Goal: Task Accomplishment & Management: Manage account settings

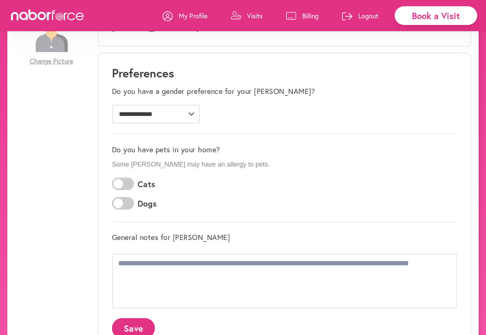
scroll to position [98, 0]
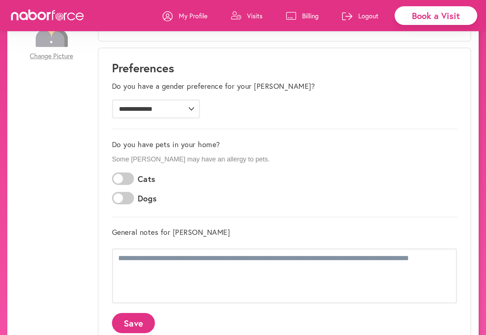
drag, startPoint x: 119, startPoint y: 175, endPoint x: 140, endPoint y: 175, distance: 21.3
click at [140, 175] on div "Cats" at bounding box center [284, 179] width 345 height 23
drag, startPoint x: 116, startPoint y: 178, endPoint x: 131, endPoint y: 180, distance: 15.1
click at [131, 180] on span at bounding box center [123, 179] width 22 height 12
drag, startPoint x: 116, startPoint y: 197, endPoint x: 133, endPoint y: 197, distance: 16.2
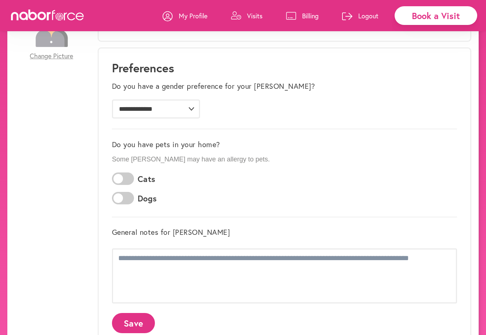
click at [133, 197] on span at bounding box center [123, 198] width 22 height 12
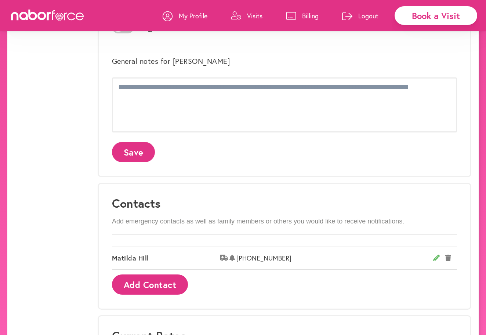
scroll to position [270, 0]
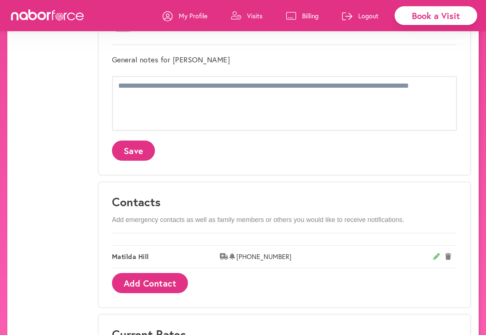
click at [137, 152] on button "Save" at bounding box center [133, 151] width 43 height 20
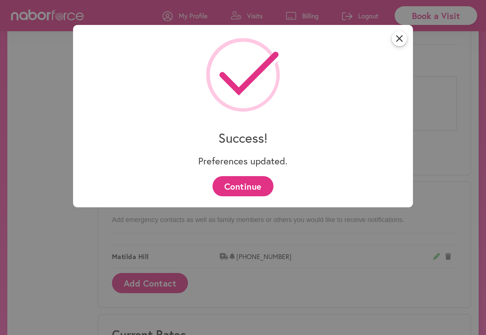
scroll to position [0, 0]
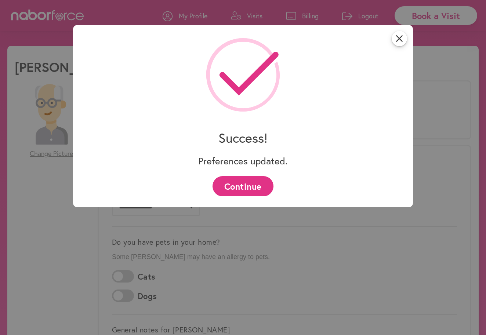
click at [249, 194] on button "Continue" at bounding box center [243, 186] width 61 height 20
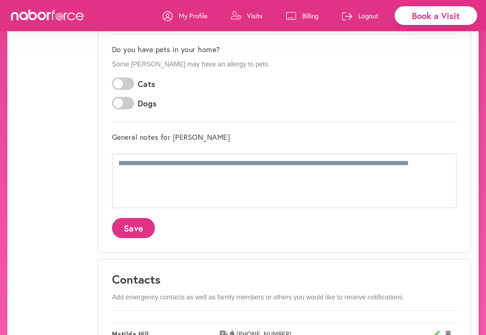
scroll to position [84, 0]
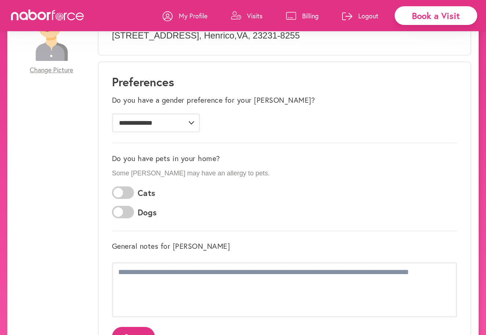
click at [41, 69] on span "Change Picture" at bounding box center [51, 70] width 43 height 8
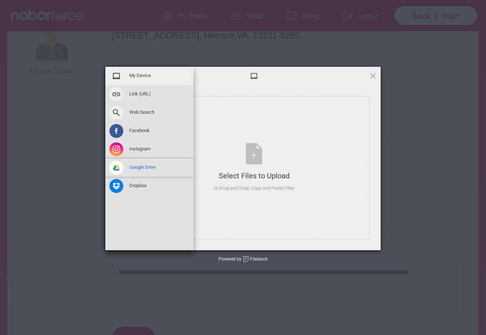
click at [135, 167] on span "Google Drive" at bounding box center [142, 167] width 26 height 7
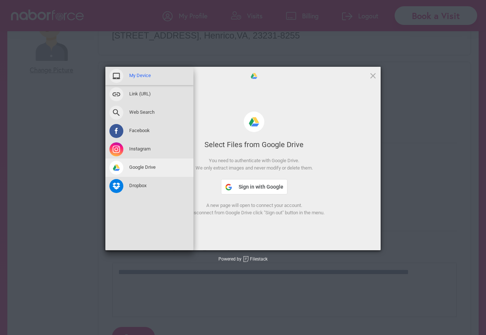
click at [133, 75] on span "My Device" at bounding box center [140, 75] width 22 height 7
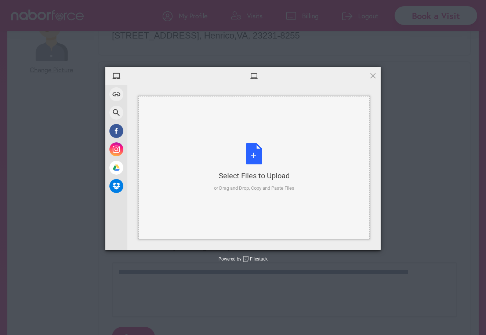
click at [254, 158] on div "Select Files to Upload or Drag and Drop, Copy and Paste Files" at bounding box center [254, 167] width 80 height 49
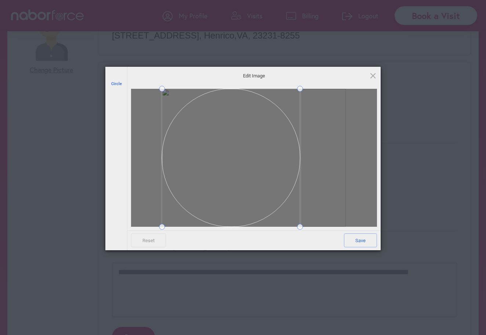
click at [153, 149] on div at bounding box center [254, 158] width 246 height 138
click at [282, 147] on span at bounding box center [231, 158] width 138 height 138
click at [360, 240] on span "Save" at bounding box center [360, 241] width 33 height 14
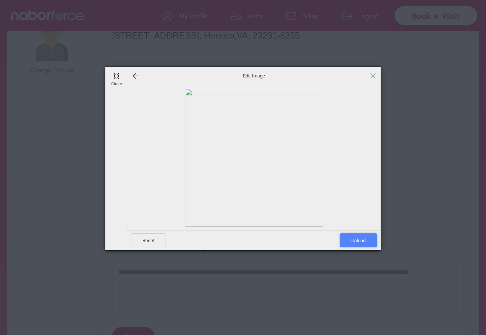
click at [348, 240] on span "Upload" at bounding box center [358, 241] width 37 height 14
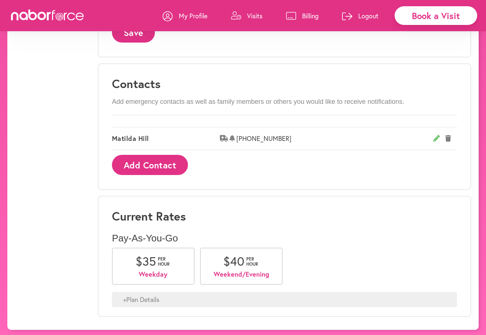
scroll to position [388, 0]
click at [137, 160] on button "Add Contact" at bounding box center [150, 165] width 76 height 20
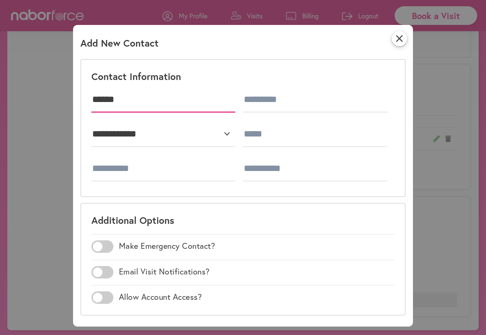
type input "******"
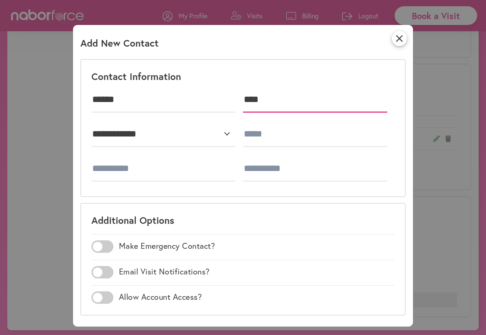
type input "****"
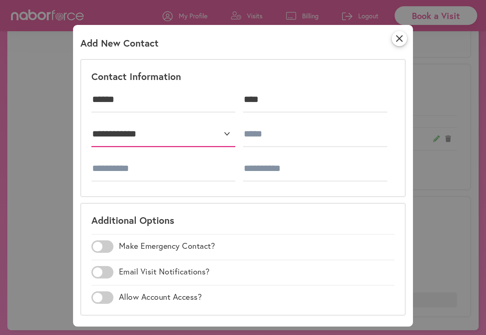
select select "********"
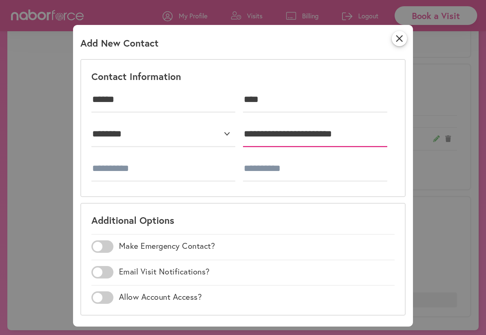
type input "**********"
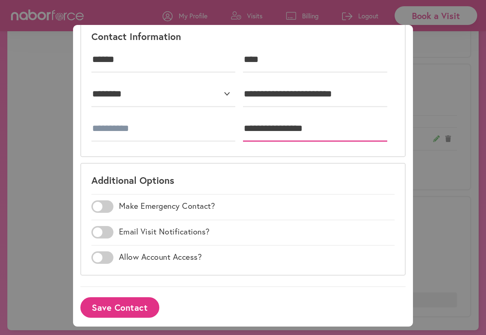
scroll to position [41, 0]
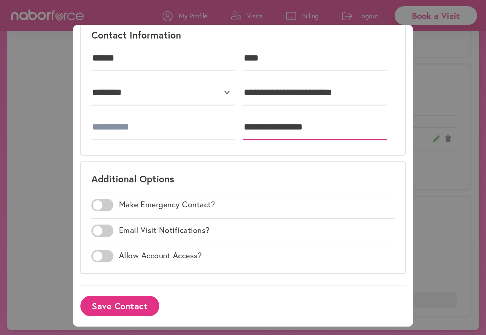
type input "**********"
drag, startPoint x: 97, startPoint y: 205, endPoint x: 111, endPoint y: 206, distance: 14.0
click at [111, 206] on span at bounding box center [102, 205] width 22 height 12
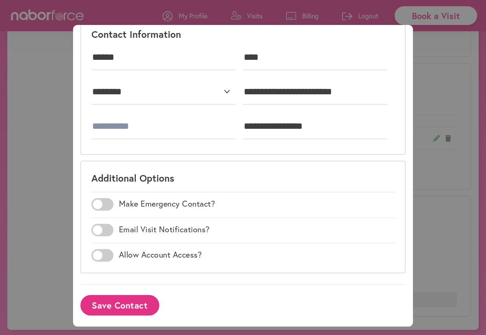
scroll to position [388, 0]
drag, startPoint x: 98, startPoint y: 256, endPoint x: 112, endPoint y: 256, distance: 14.0
click at [112, 256] on span at bounding box center [102, 255] width 22 height 12
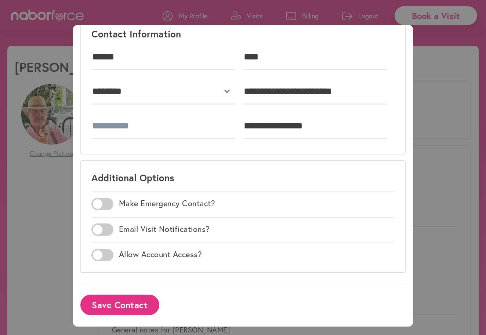
scroll to position [42, 0]
click at [124, 306] on button "Save Contact" at bounding box center [119, 305] width 79 height 20
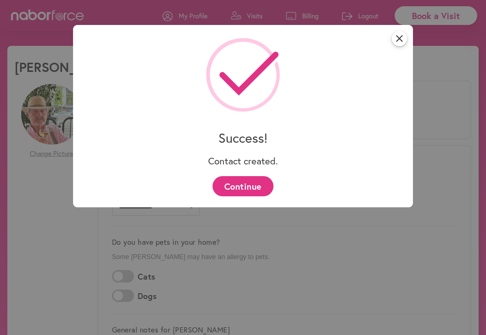
scroll to position [0, 0]
click at [238, 189] on button "Continue" at bounding box center [243, 186] width 61 height 20
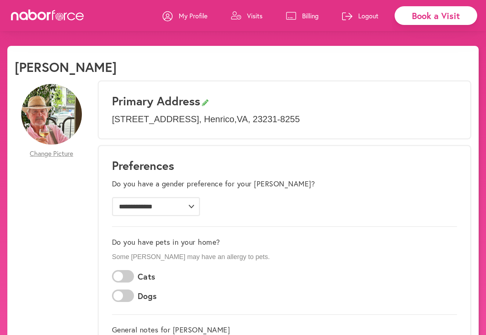
click at [428, 20] on div "Book a Visit" at bounding box center [436, 15] width 83 height 19
